Goal: Task Accomplishment & Management: Use online tool/utility

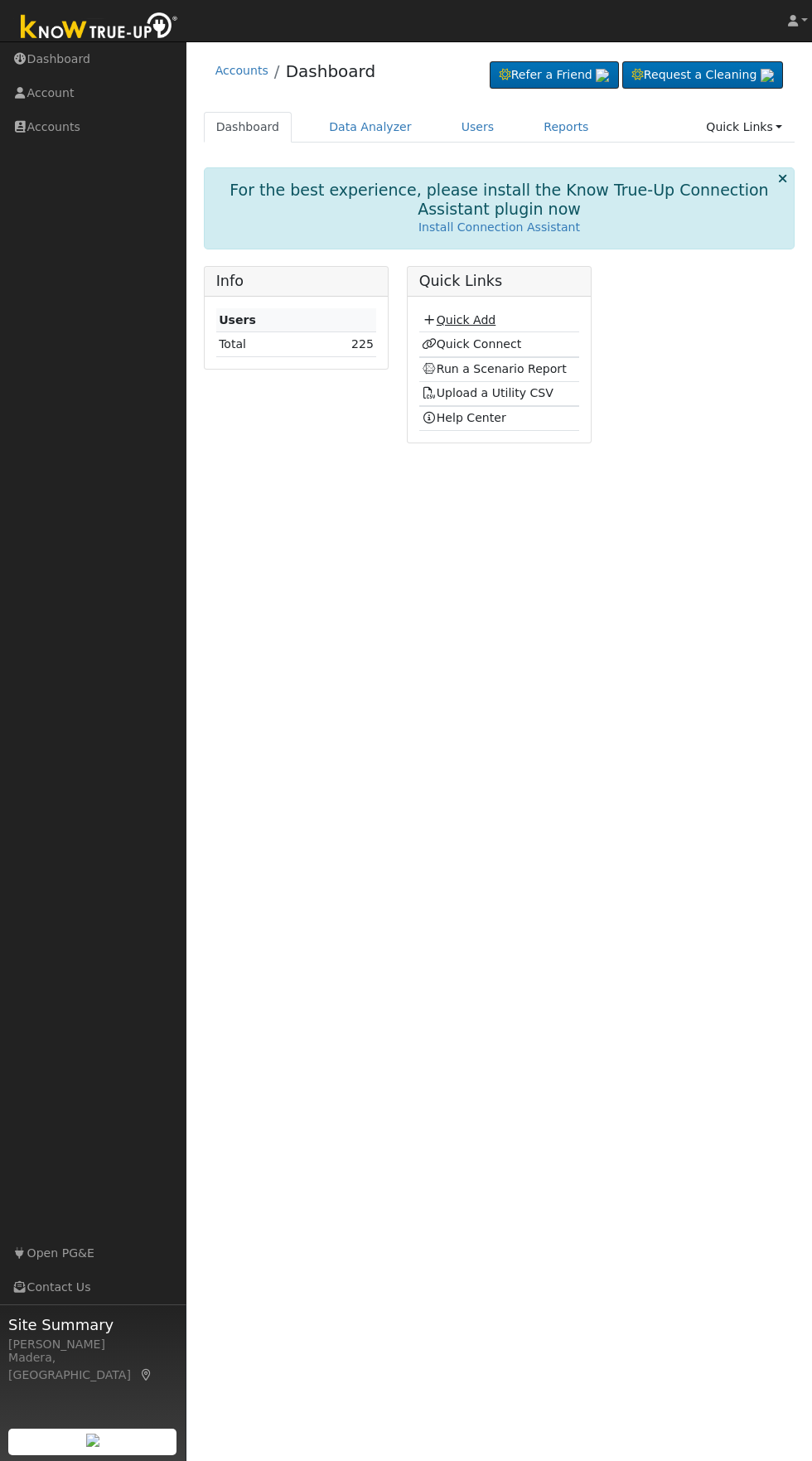
click at [477, 320] on link "Quick Add" at bounding box center [459, 319] width 74 height 13
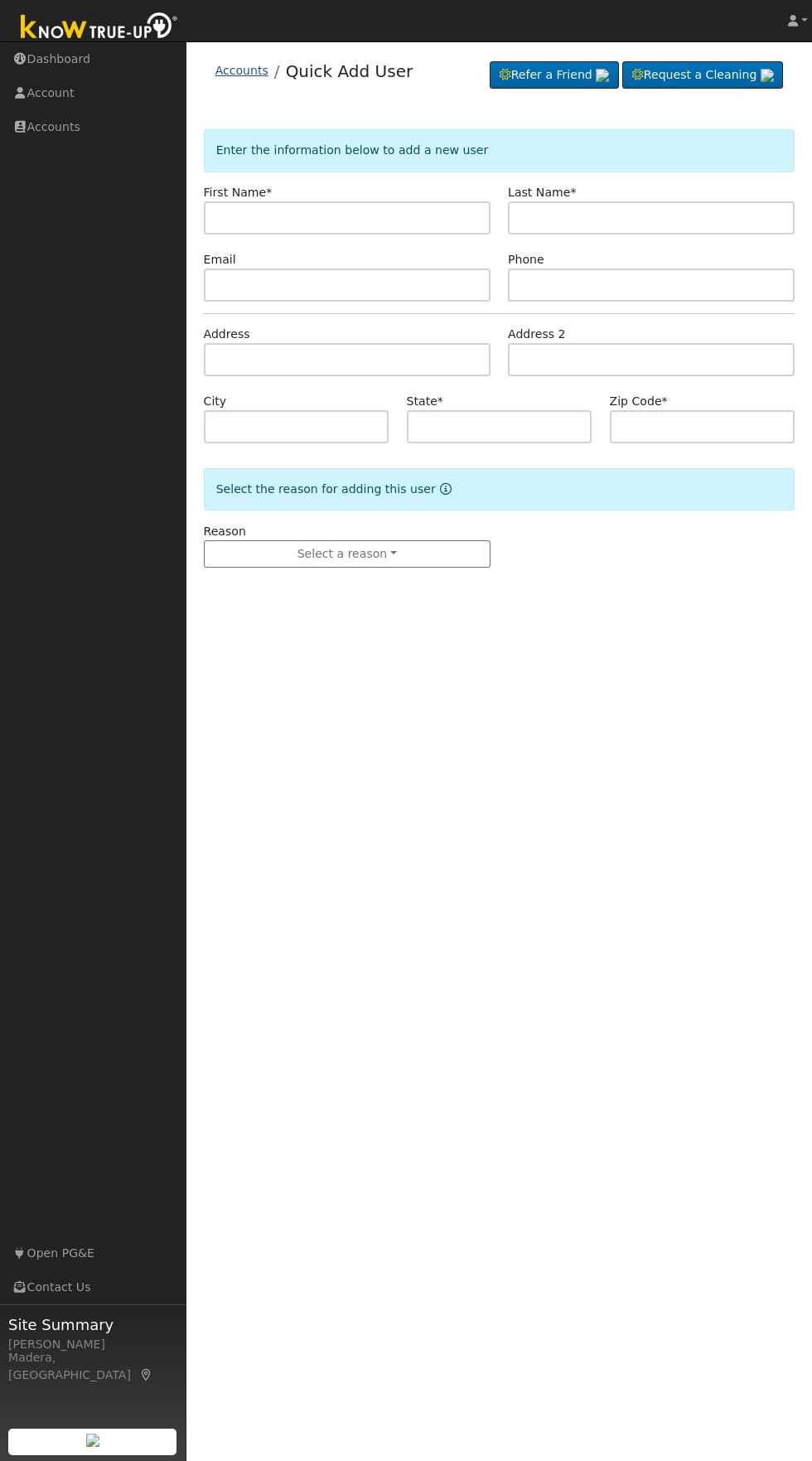
click at [261, 76] on link "Accounts" at bounding box center [242, 70] width 53 height 13
